Goal: Check status

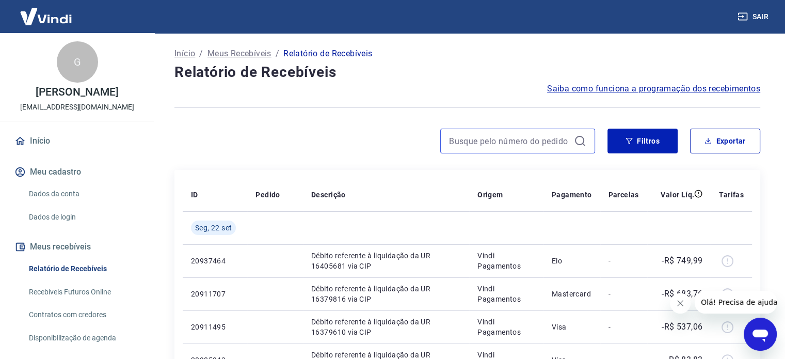
click at [483, 139] on input at bounding box center [509, 140] width 121 height 15
paste input "[PERSON_NAME]"
click at [557, 141] on input "[PERSON_NAME]" at bounding box center [509, 140] width 121 height 15
type input "[PERSON_NAME]"
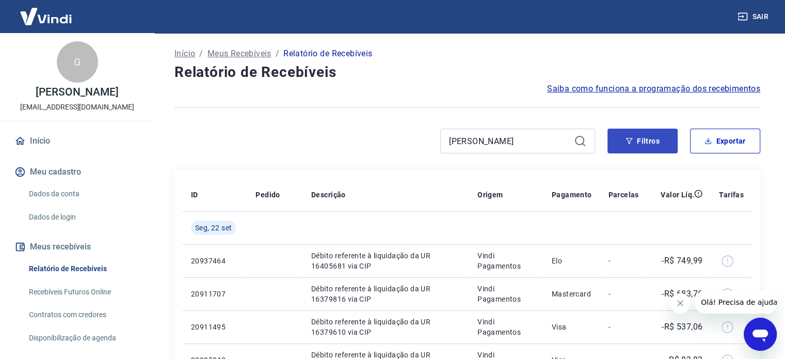
drag, startPoint x: 589, startPoint y: 149, endPoint x: 658, endPoint y: 144, distance: 69.8
click at [588, 149] on div "[PERSON_NAME]" at bounding box center [517, 140] width 155 height 25
click at [580, 142] on icon at bounding box center [580, 141] width 12 height 12
